Goal: Task Accomplishment & Management: Manage account settings

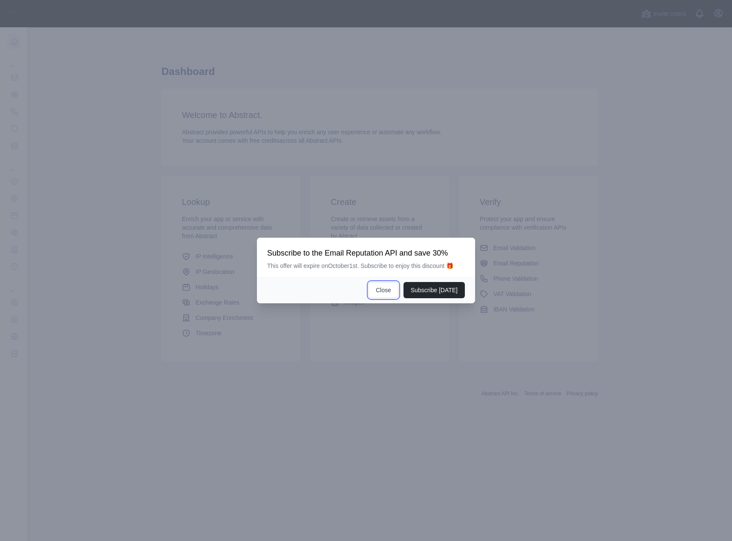
click at [388, 293] on button "Close" at bounding box center [383, 290] width 30 height 16
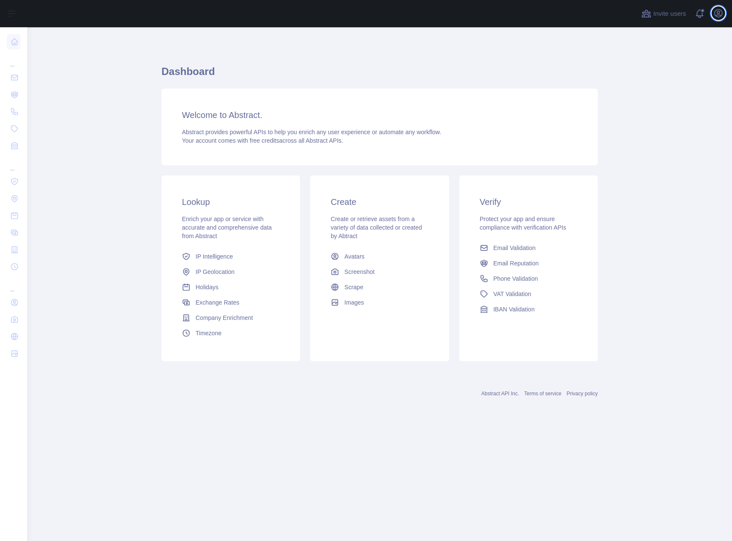
click at [716, 12] on icon "button" at bounding box center [718, 13] width 10 height 10
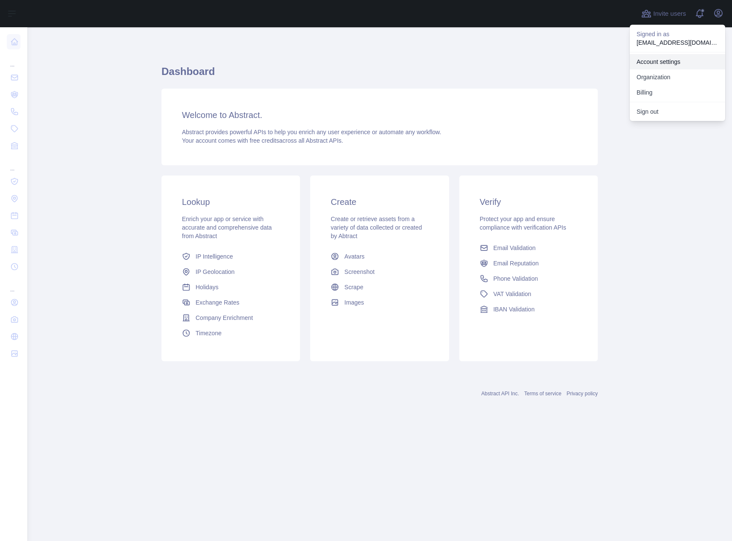
click at [672, 63] on link "Account settings" at bounding box center [676, 61] width 95 height 15
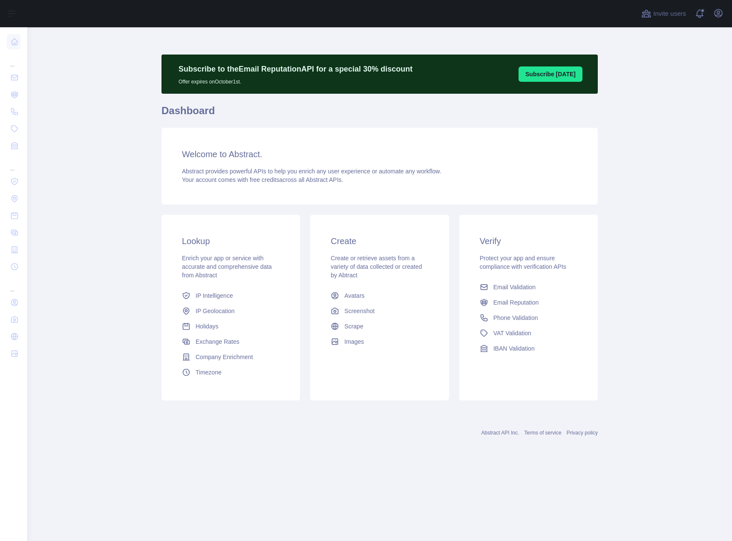
click at [554, 285] on link "Email Validation" at bounding box center [528, 286] width 104 height 15
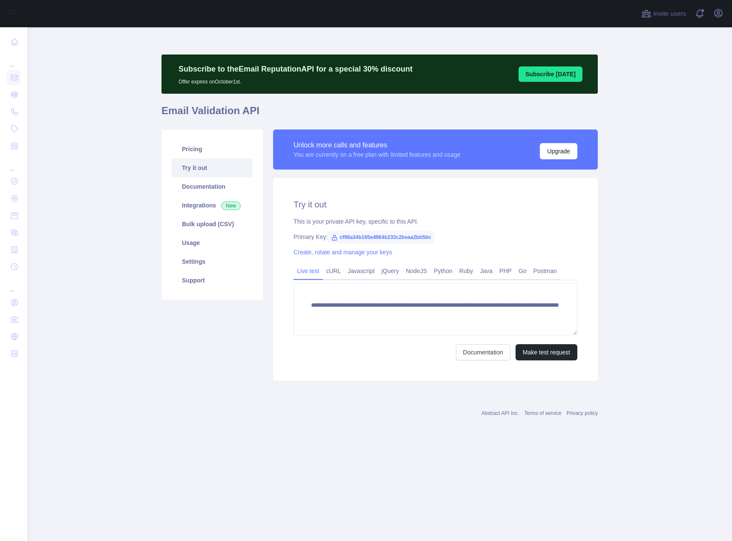
click at [372, 237] on span "cf98a34b165e4964b233c2beaa2bb5bc" at bounding box center [381, 237] width 107 height 13
click at [500, 251] on div "Create, rotate and manage your keys" at bounding box center [435, 252] width 284 height 9
click at [399, 237] on span "cf98a34b165e4964b233c2beaa2bb5bc" at bounding box center [381, 237] width 107 height 13
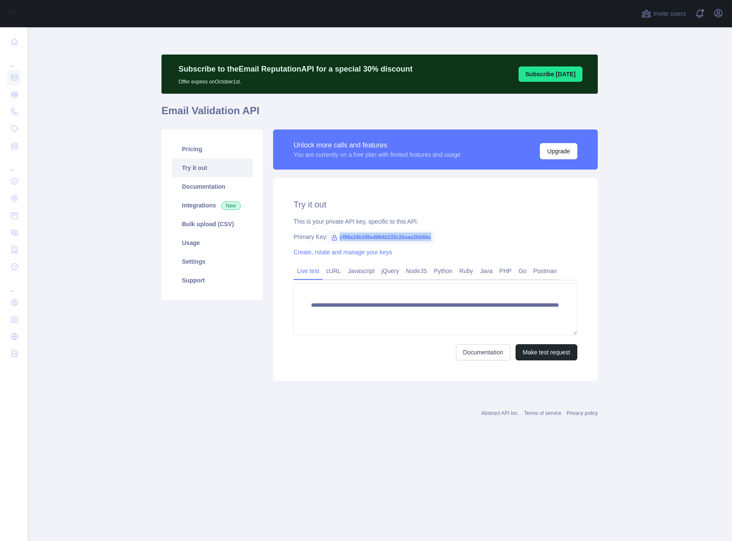
click at [399, 237] on span "cf98a34b165e4964b233c2beaa2bb5bc" at bounding box center [381, 237] width 107 height 13
copy span "cf98a34b165e4964b233c2beaa2bb5bc"
click at [459, 222] on div "This is your private API key, specific to this API." at bounding box center [435, 221] width 284 height 9
